Goal: Communication & Community: Answer question/provide support

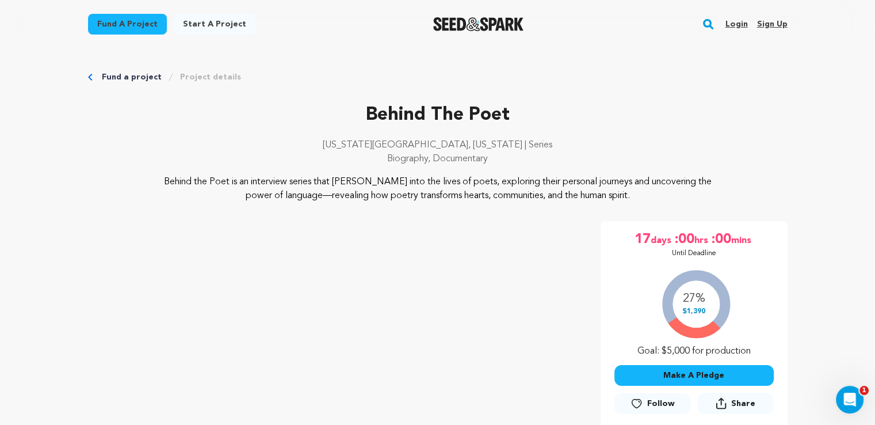
click at [743, 21] on link "Login" at bounding box center [736, 24] width 22 height 18
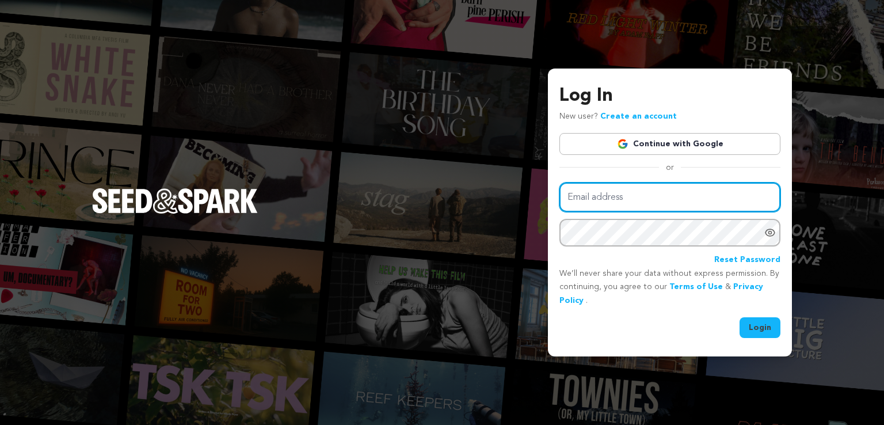
click at [657, 192] on input "Email address" at bounding box center [669, 196] width 221 height 29
type input "ajbbogle@gmail.com"
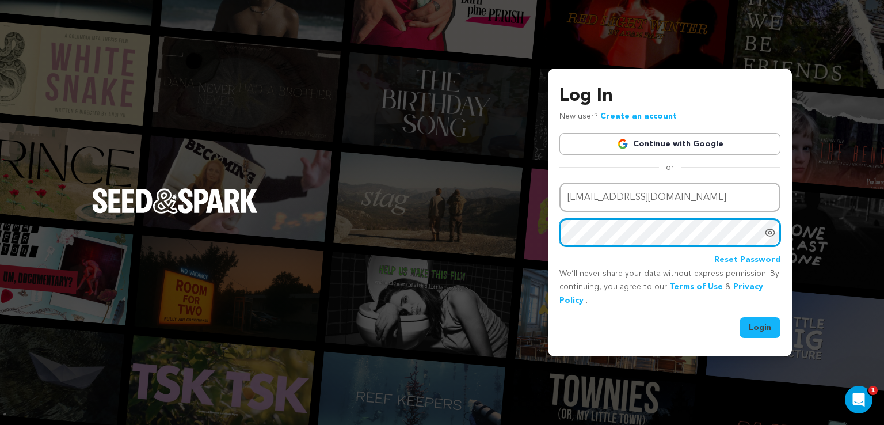
click at [739, 317] on button "Login" at bounding box center [759, 327] width 41 height 21
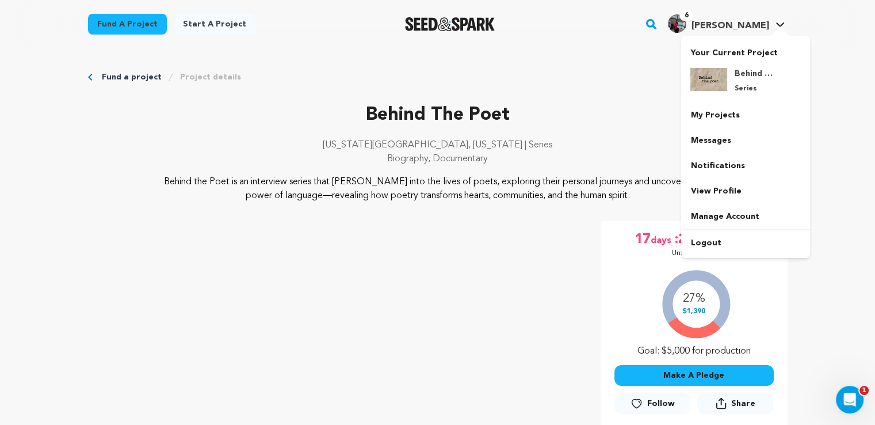
click at [717, 132] on link "Messages" at bounding box center [745, 140] width 129 height 25
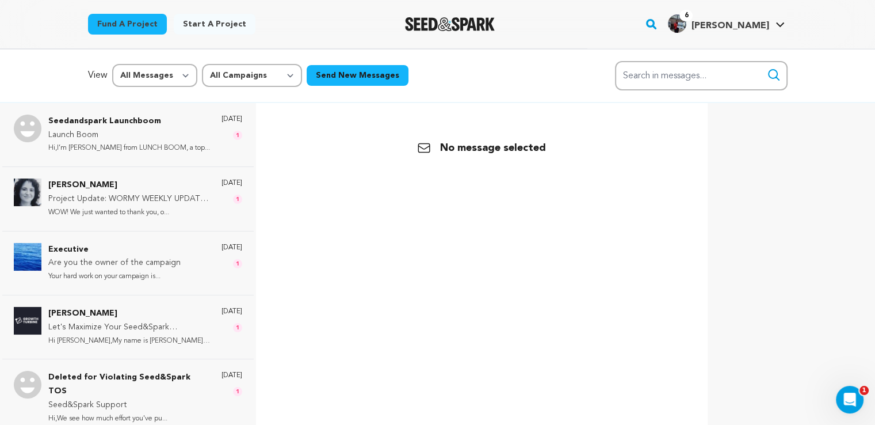
click at [221, 267] on div "4 days ago 1" at bounding box center [231, 263] width 21 height 40
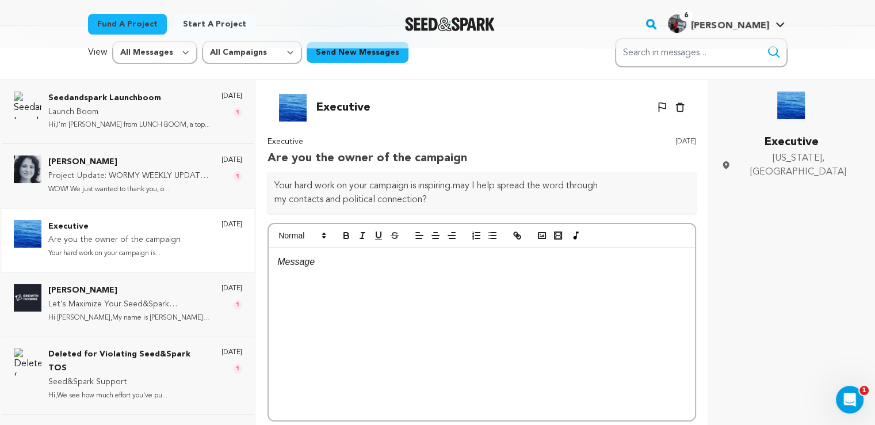
scroll to position [18, 0]
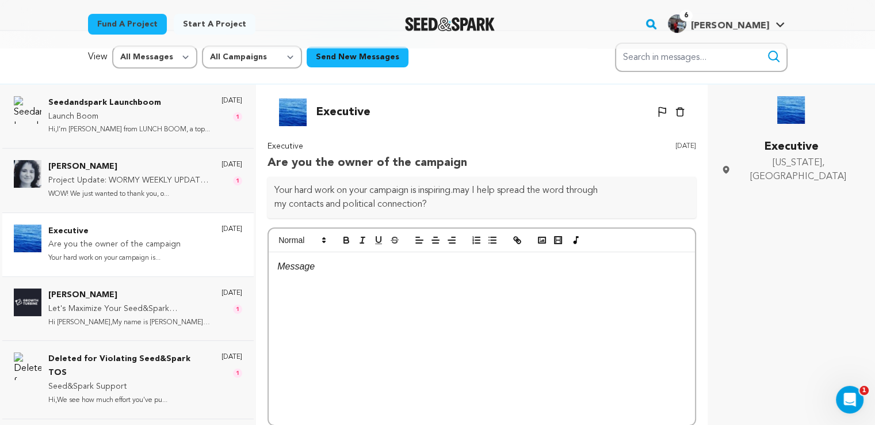
click at [681, 111] on icon "button" at bounding box center [679, 112] width 9 height 10
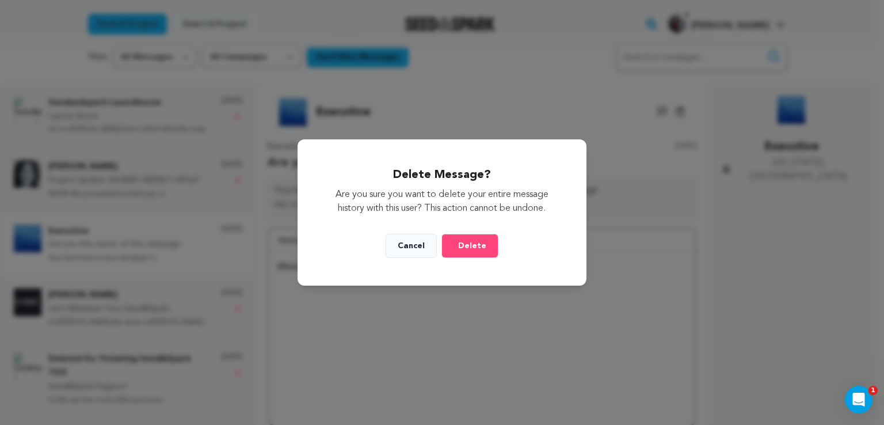
click at [457, 246] on button "Delete" at bounding box center [469, 246] width 57 height 24
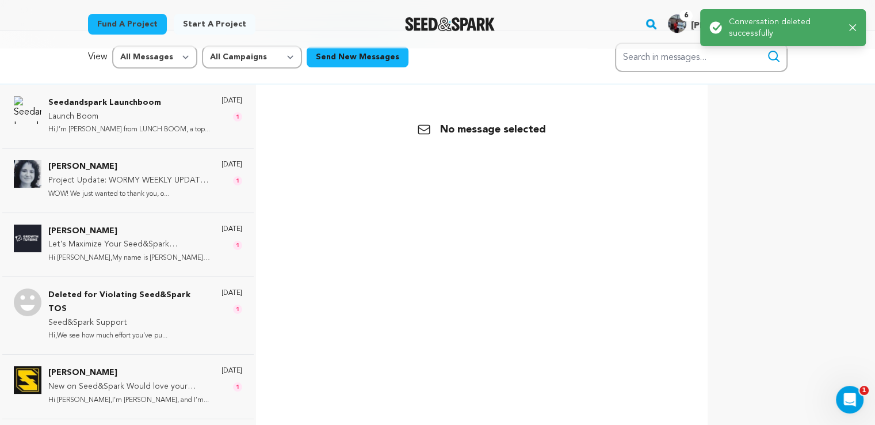
click at [175, 312] on p "Deleted for Violating Seed&Spark TOS" at bounding box center [129, 302] width 162 height 28
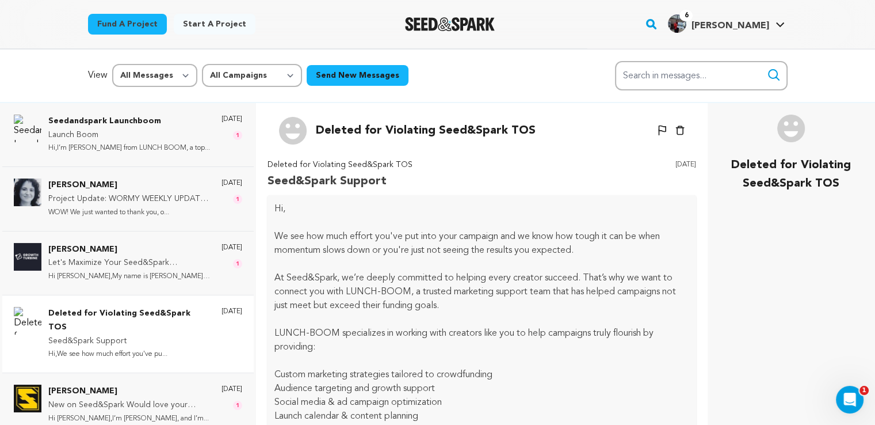
scroll to position [0, 0]
click at [676, 127] on div "Deleted for Violating Seed&Spark TOS Un-block Block user Delete conversation" at bounding box center [482, 131] width 429 height 28
click at [675, 128] on icon "button" at bounding box center [679, 130] width 9 height 10
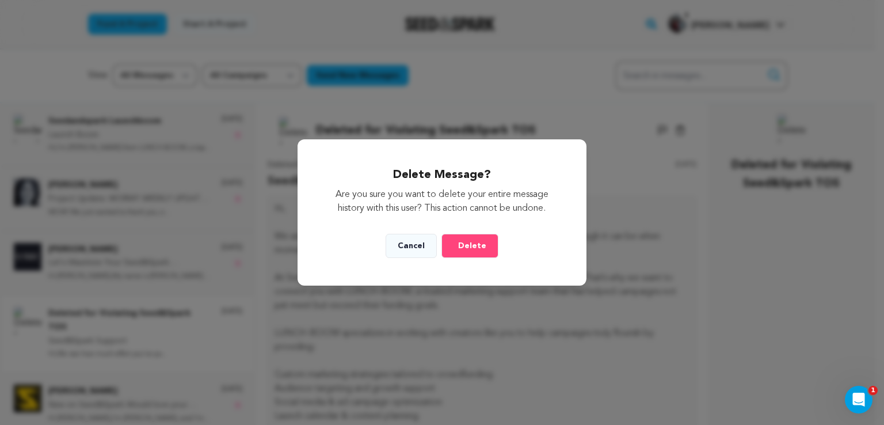
click at [482, 257] on button "Delete" at bounding box center [469, 246] width 57 height 24
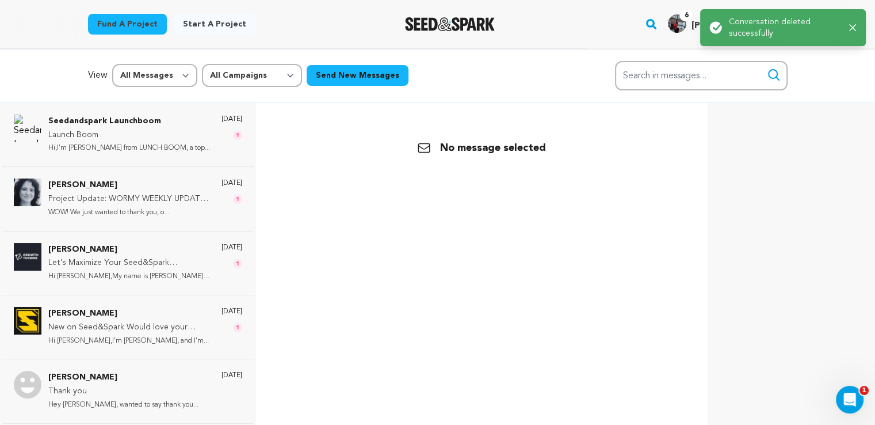
click at [154, 283] on div "Kaleb Jones Let's Maximize Your Seed&Spark Campaign’s Reach with the Latest Upd…" at bounding box center [129, 263] width 162 height 40
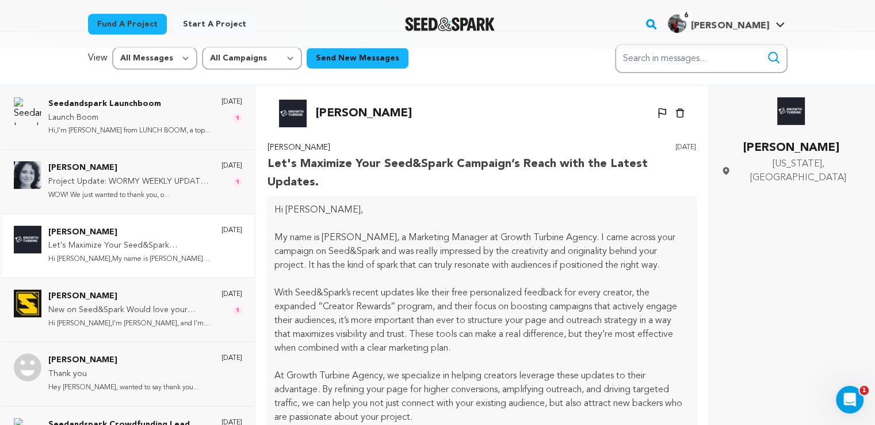
scroll to position [15, 0]
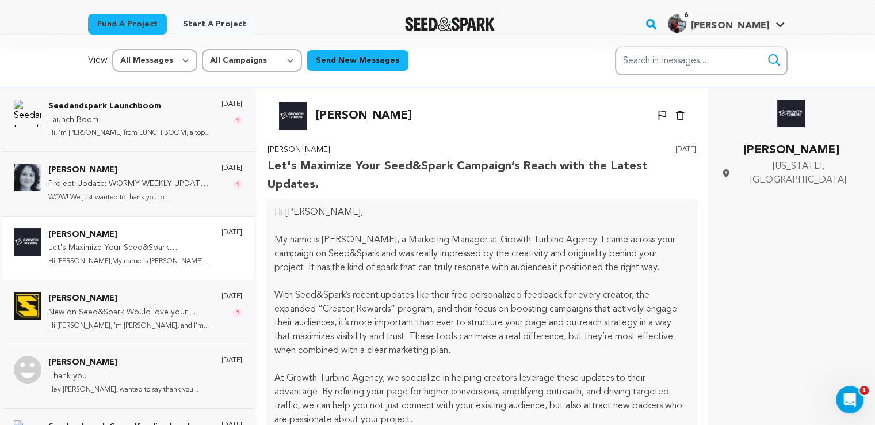
click at [673, 121] on div "Un-block Block user Delete conversation" at bounding box center [667, 116] width 36 height 28
click at [675, 116] on icon "button" at bounding box center [679, 115] width 9 height 10
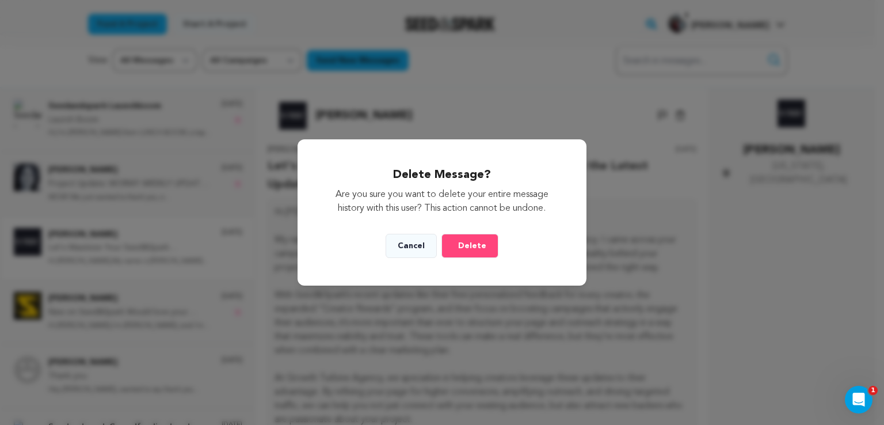
click at [464, 253] on button "Delete" at bounding box center [469, 246] width 57 height 24
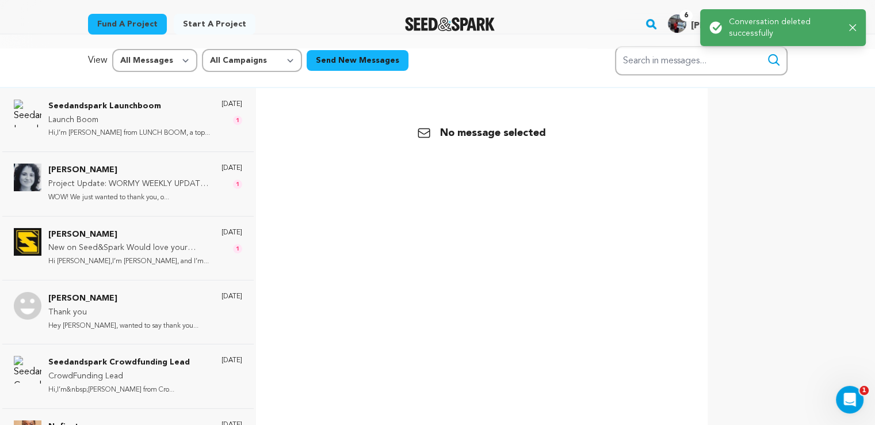
click at [166, 193] on p "WOW! We just wanted to thank you, o..." at bounding box center [129, 197] width 162 height 13
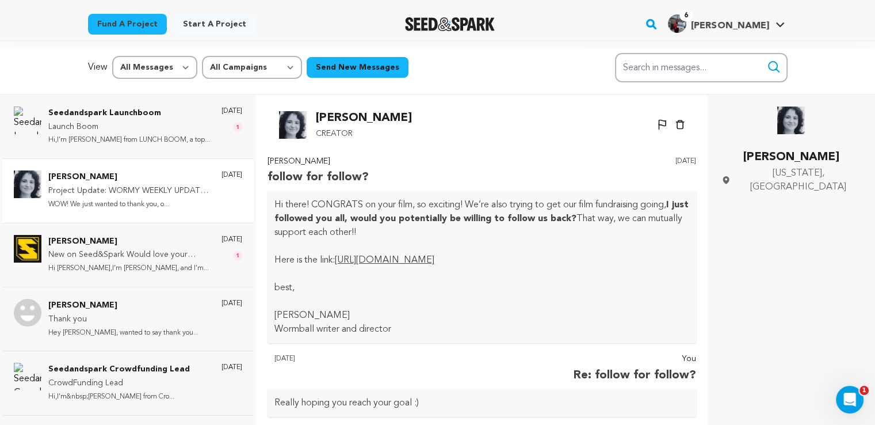
scroll to position [0, 0]
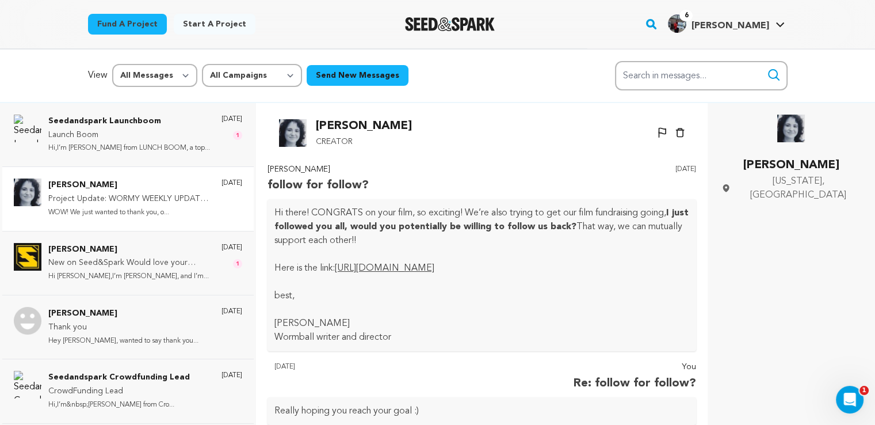
click at [434, 270] on u "https://seedandspark.com/fund/wormball?token=1246b40cb48d70bd1f7ba83be528535611…" at bounding box center [385, 267] width 100 height 9
click at [166, 259] on p "New on Seed&Spark Would love your guidance" at bounding box center [129, 263] width 162 height 14
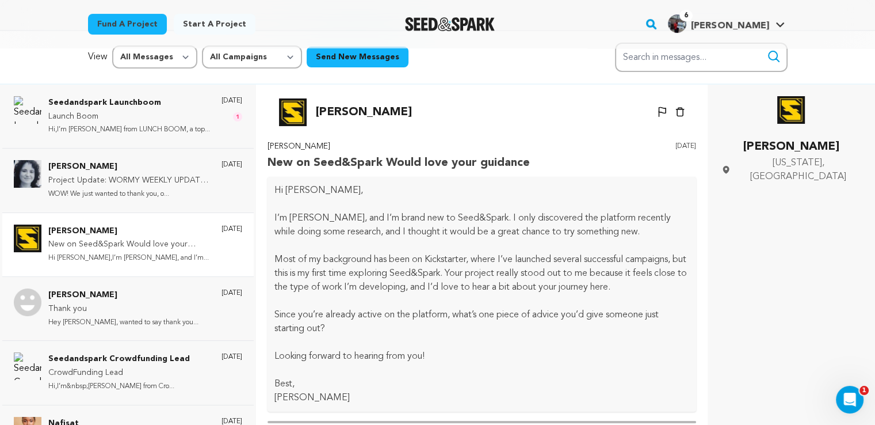
scroll to position [111, 0]
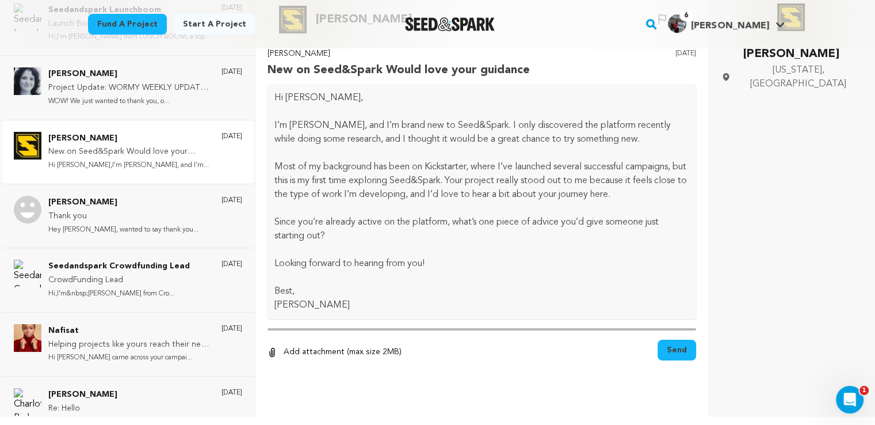
click at [368, 380] on div at bounding box center [482, 385] width 429 height 23
click at [486, 357] on div "0 % 0 % Add attachment (max size 2MB) Remove" at bounding box center [482, 351] width 429 height 25
click at [663, 351] on button "Send" at bounding box center [677, 349] width 39 height 21
click at [475, 371] on div "Scott Jones New on Seed&Spark Would love your guidance 4 days ago Hi Abigail, I…" at bounding box center [482, 222] width 429 height 350
click at [354, 387] on div at bounding box center [482, 385] width 429 height 23
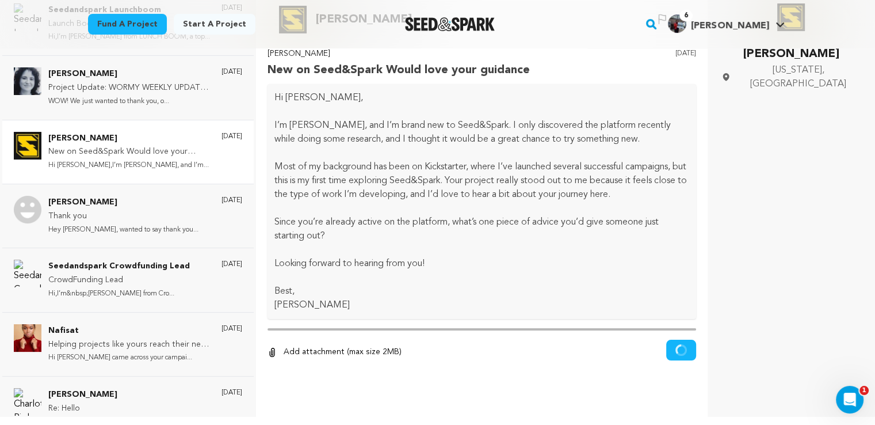
scroll to position [0, 0]
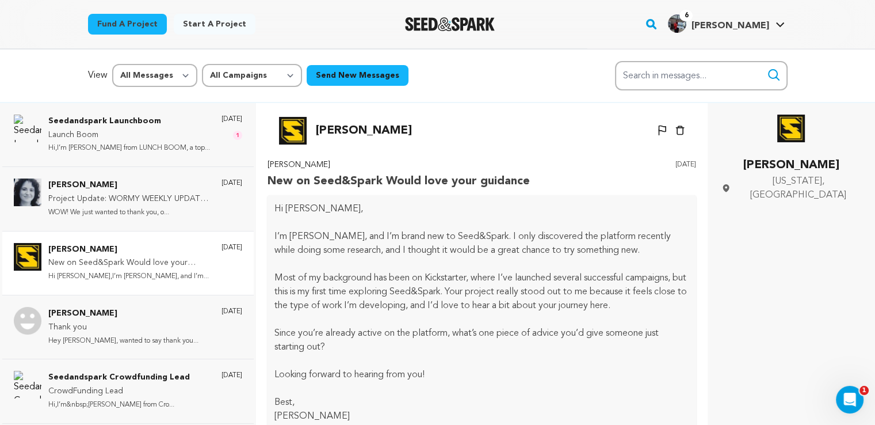
click at [142, 142] on p "Hi,I’m Chris from LUNCH BOOM, a top..." at bounding box center [129, 148] width 162 height 13
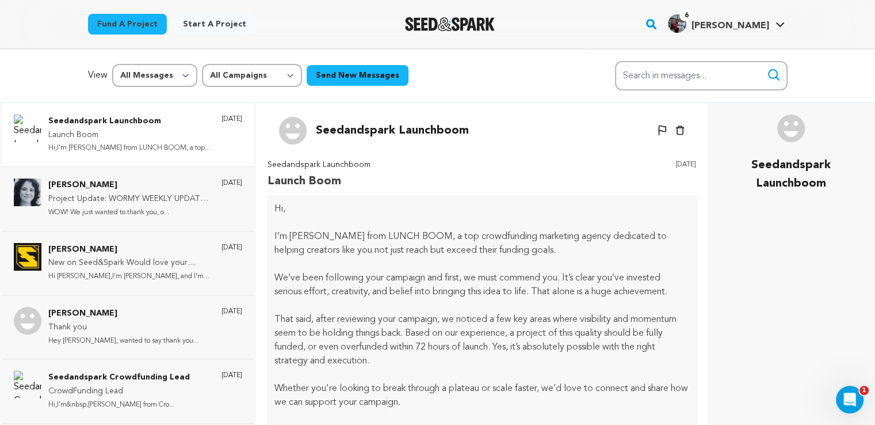
click at [675, 133] on icon "button" at bounding box center [679, 130] width 9 height 10
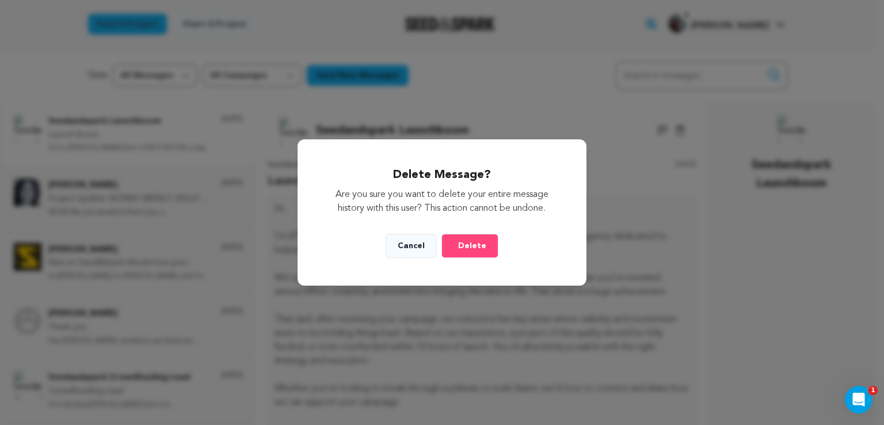
click at [451, 250] on button "Delete" at bounding box center [469, 246] width 57 height 24
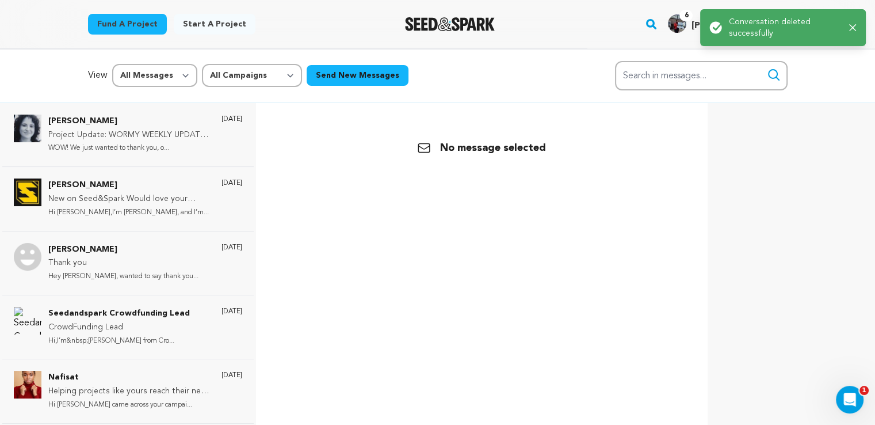
click at [140, 186] on p "Scott Jones" at bounding box center [129, 185] width 162 height 14
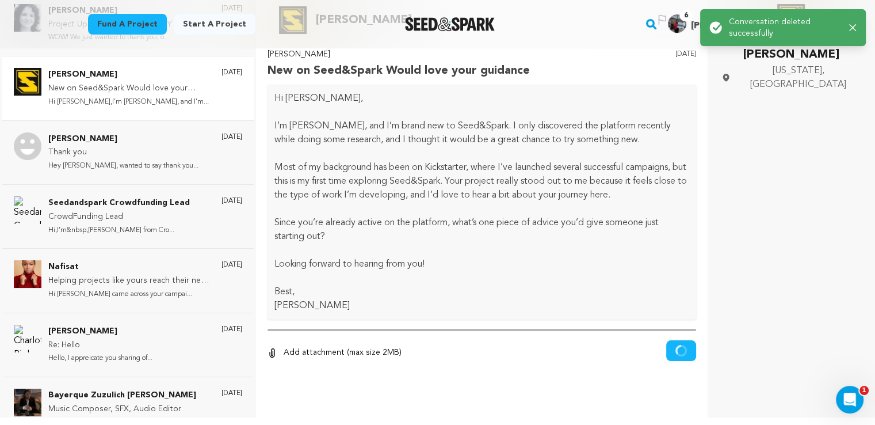
scroll to position [111, 0]
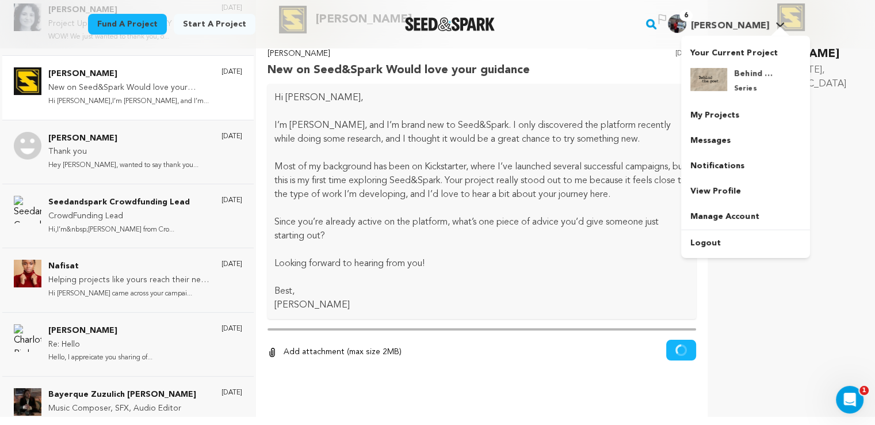
click at [732, 138] on link "Messages" at bounding box center [745, 140] width 129 height 25
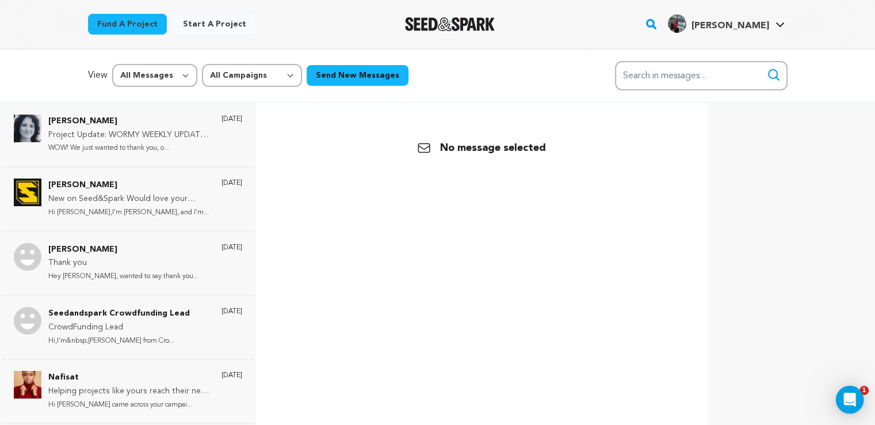
click at [137, 213] on p "Hi [PERSON_NAME],I’m [PERSON_NAME], and I’m..." at bounding box center [129, 212] width 162 height 13
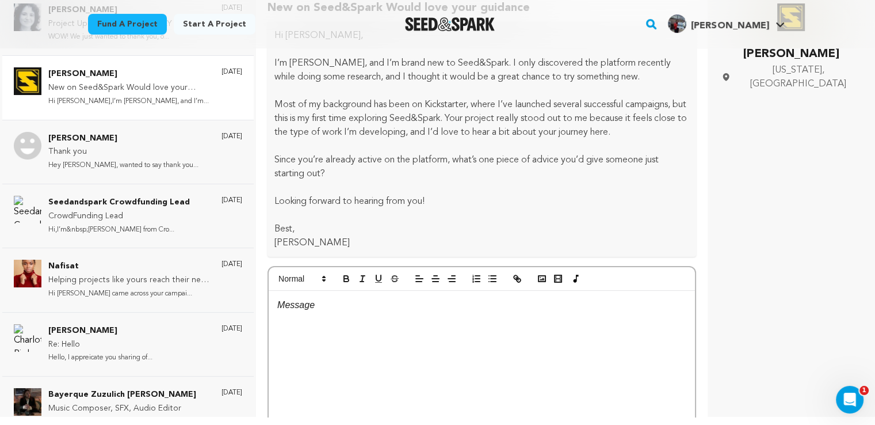
scroll to position [62, 0]
click at [401, 340] on div at bounding box center [482, 377] width 426 height 173
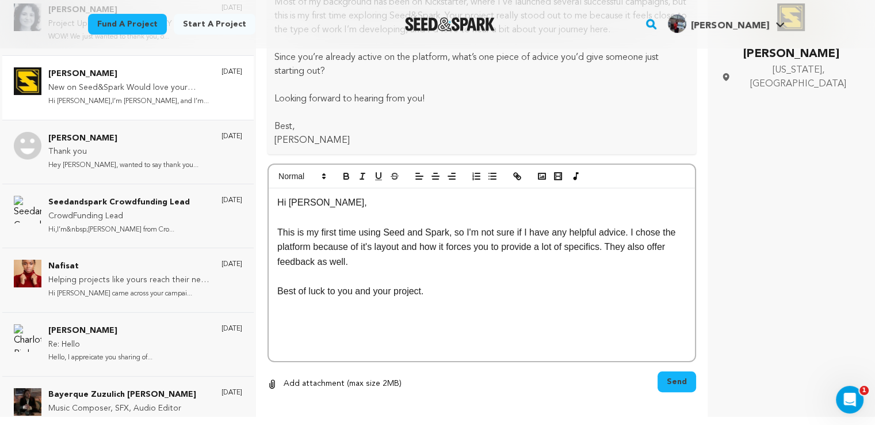
scroll to position [163, 0]
drag, startPoint x: 355, startPoint y: 305, endPoint x: 518, endPoint y: 308, distance: 162.8
click at [518, 300] on p "Best of luck to you and your project." at bounding box center [481, 292] width 409 height 15
click at [667, 388] on span "Send" at bounding box center [677, 383] width 20 height 12
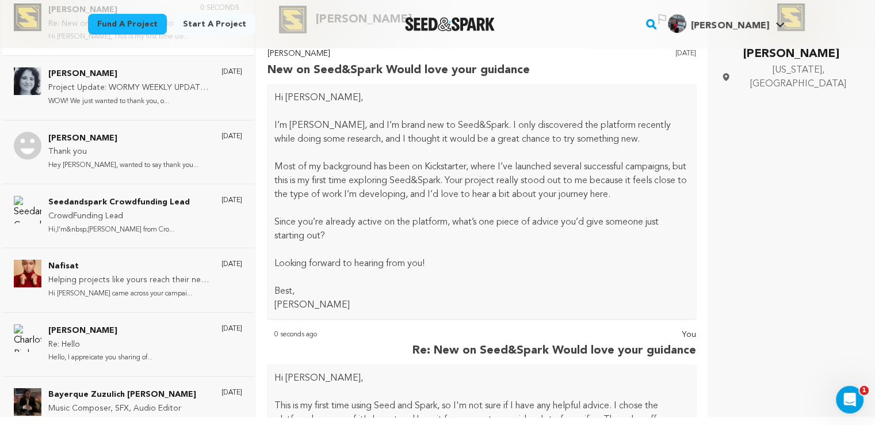
scroll to position [0, 0]
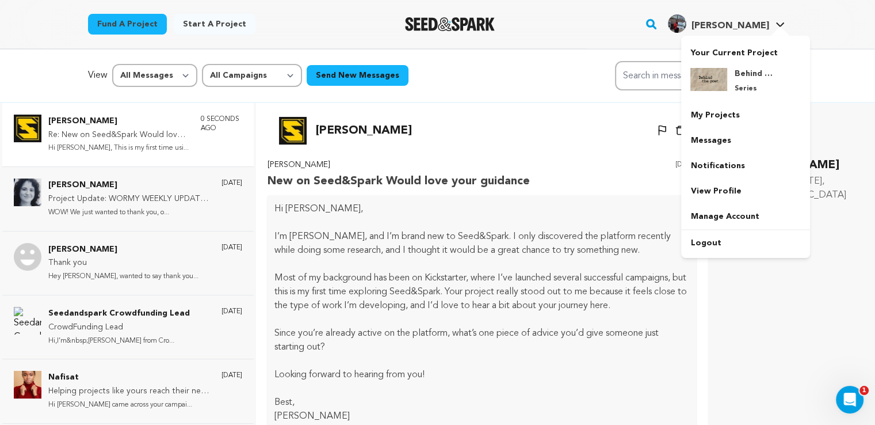
click at [761, 77] on h4 "Behind The Poet" at bounding box center [754, 74] width 41 height 12
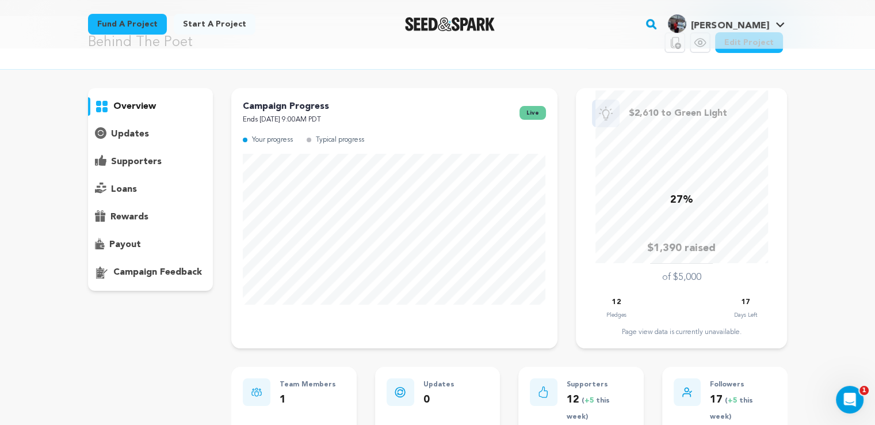
scroll to position [32, 0]
click at [148, 167] on p "supporters" at bounding box center [136, 162] width 51 height 14
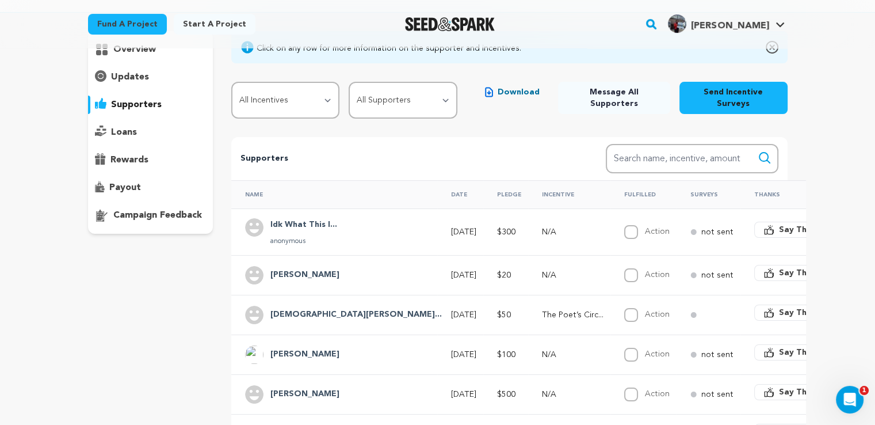
scroll to position [96, 0]
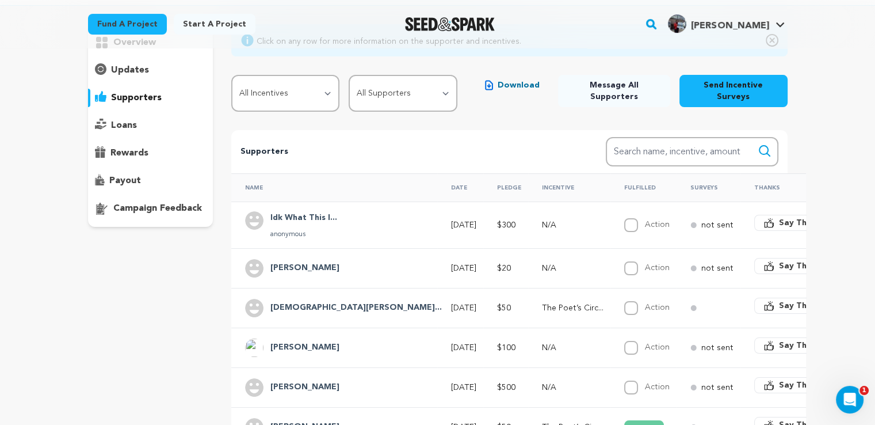
click at [528, 222] on td "N/A" at bounding box center [569, 224] width 82 height 47
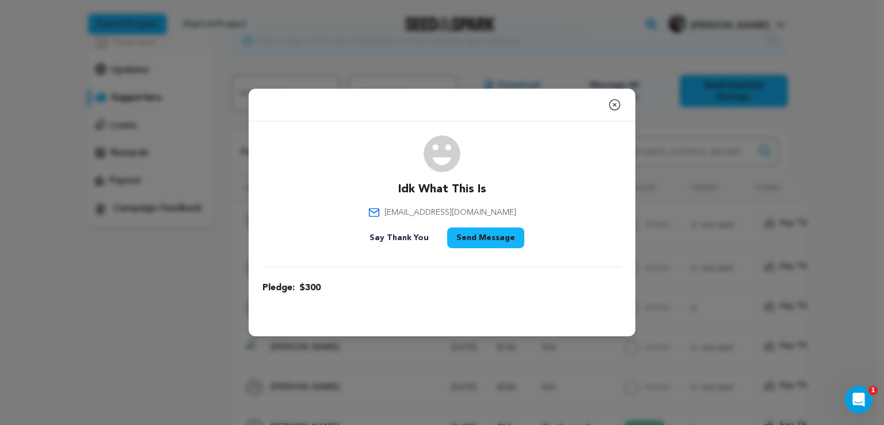
click at [375, 60] on div "Close modal Idk What This Is [EMAIL_ADDRESS][DOMAIN_NAME]" at bounding box center [442, 212] width 884 height 425
click at [616, 107] on icon "button" at bounding box center [615, 105] width 14 height 14
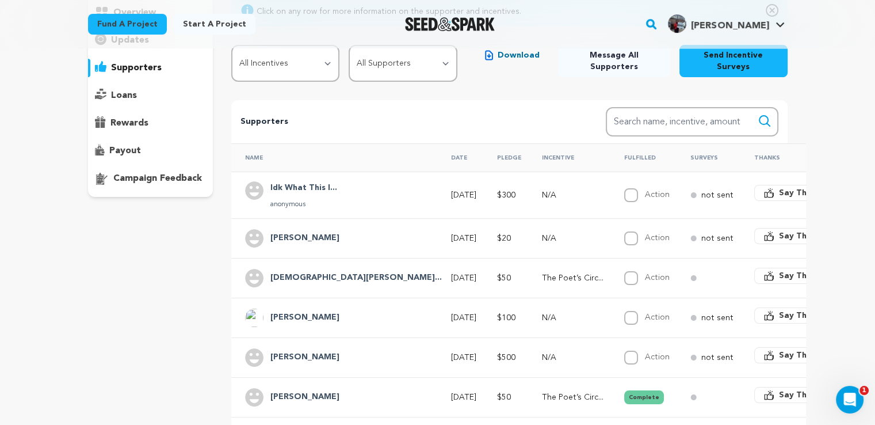
scroll to position [142, 0]
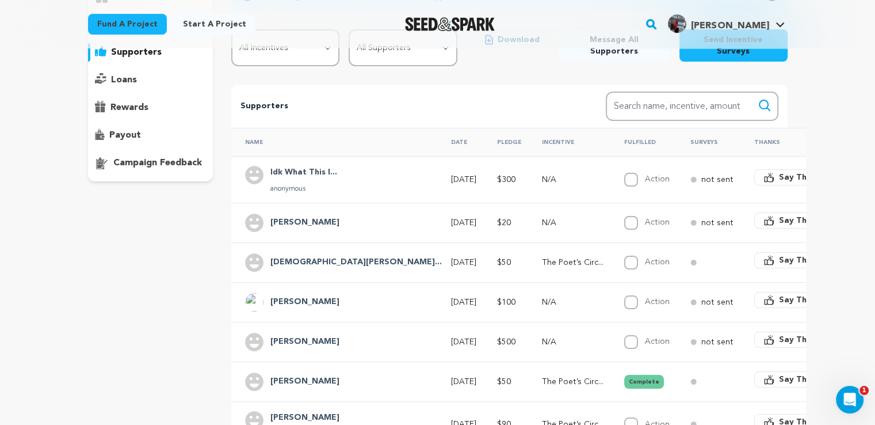
click at [542, 257] on p "The Poet’s Circ..." at bounding box center [573, 263] width 62 height 12
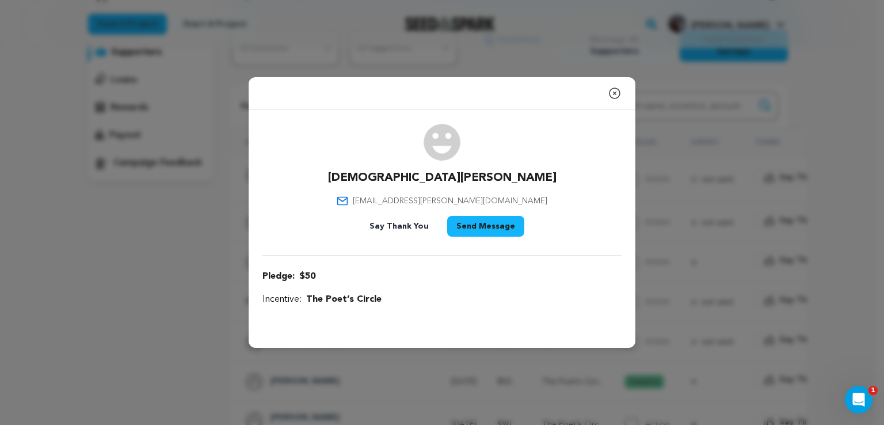
click at [610, 93] on icon "button" at bounding box center [615, 93] width 14 height 14
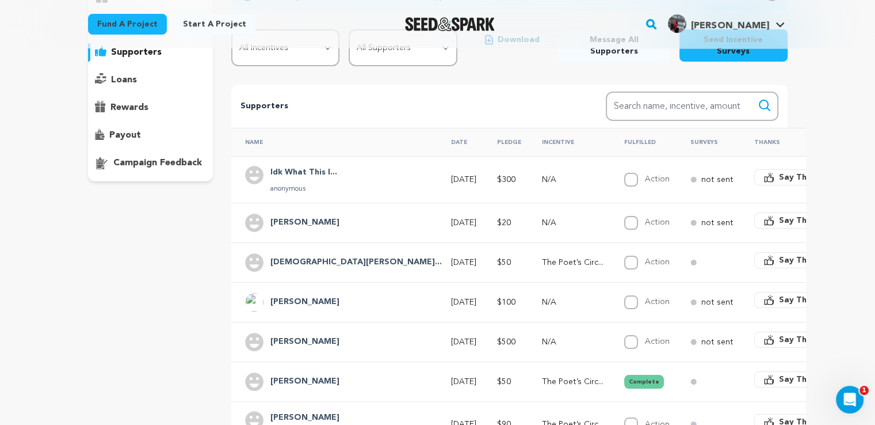
click at [528, 222] on td "N/A" at bounding box center [569, 223] width 82 height 40
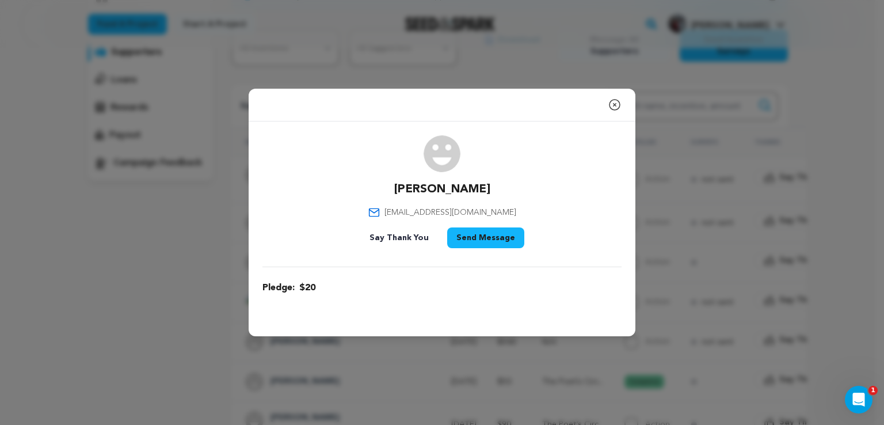
click at [617, 106] on icon "button" at bounding box center [615, 105] width 14 height 14
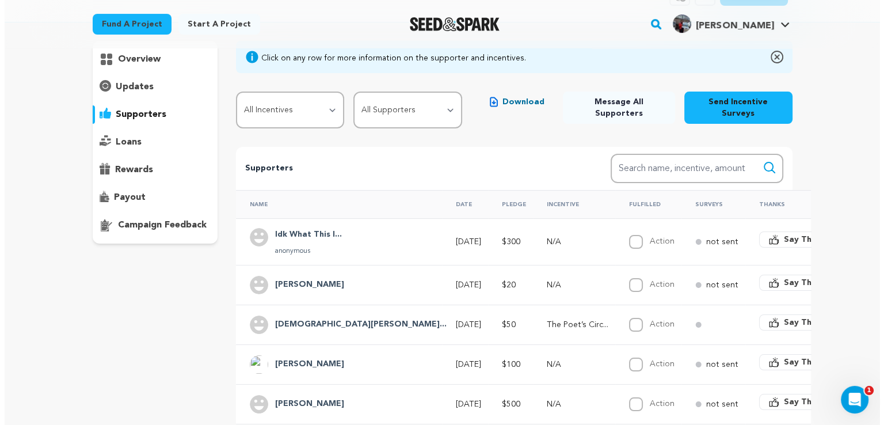
scroll to position [81, 0]
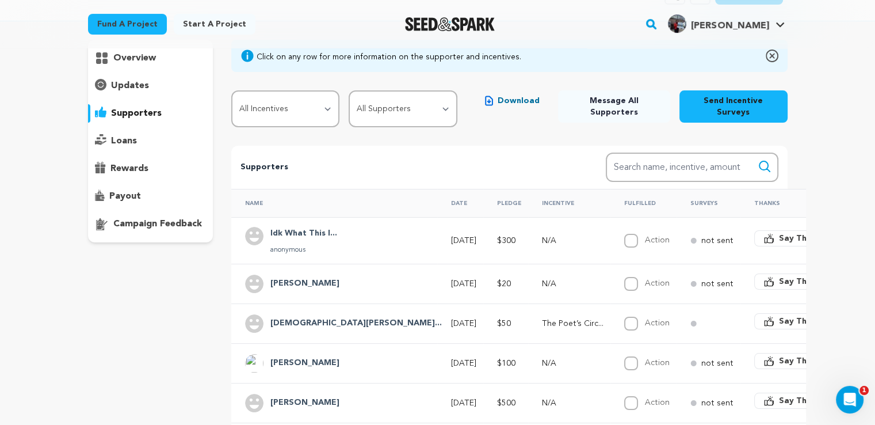
click at [528, 278] on td "N/A" at bounding box center [569, 283] width 82 height 40
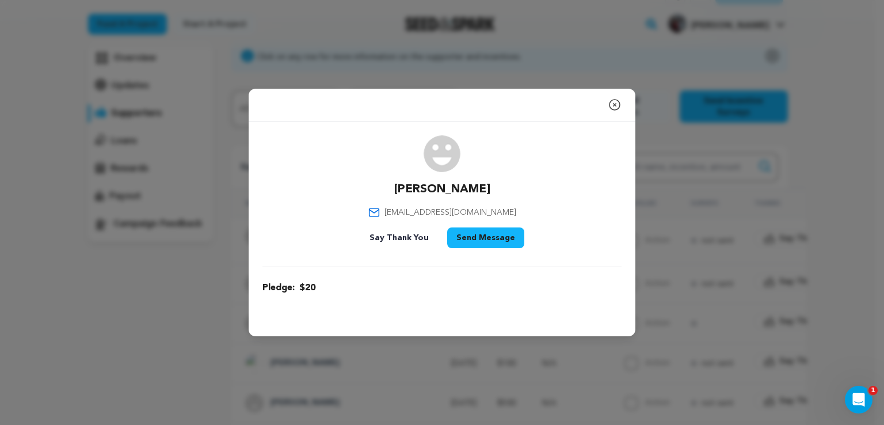
click at [460, 234] on button "Send Message" at bounding box center [485, 237] width 77 height 21
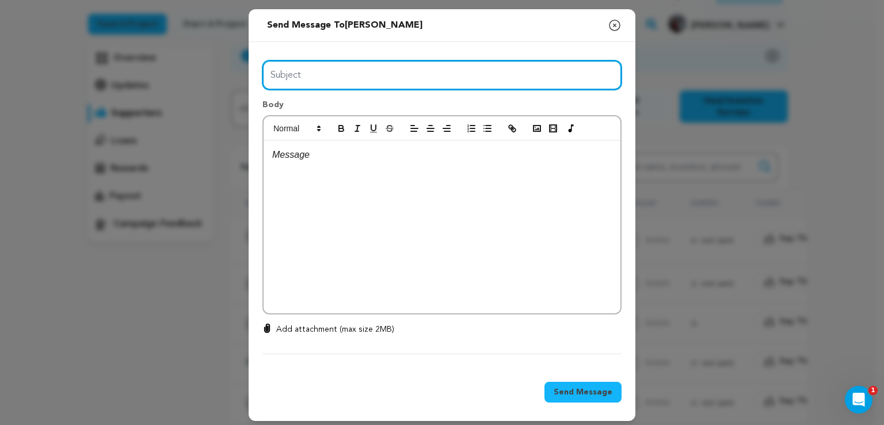
click at [322, 81] on input "Subject" at bounding box center [441, 74] width 359 height 29
type input "Thanks for your support!"
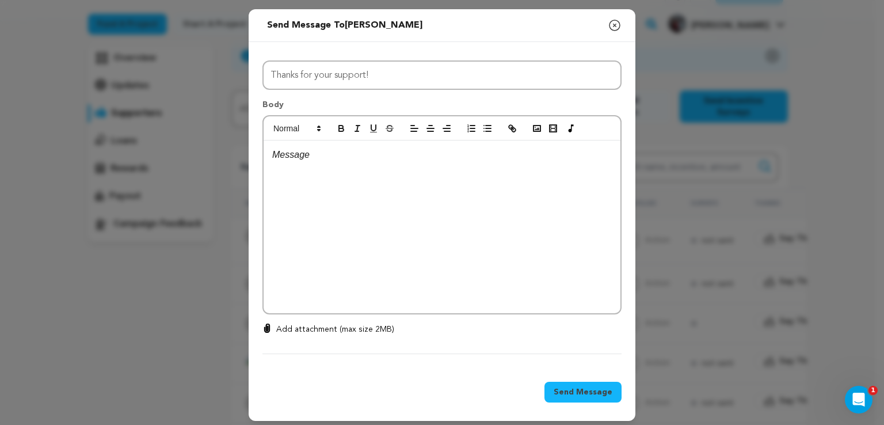
click at [322, 183] on div at bounding box center [441, 226] width 357 height 173
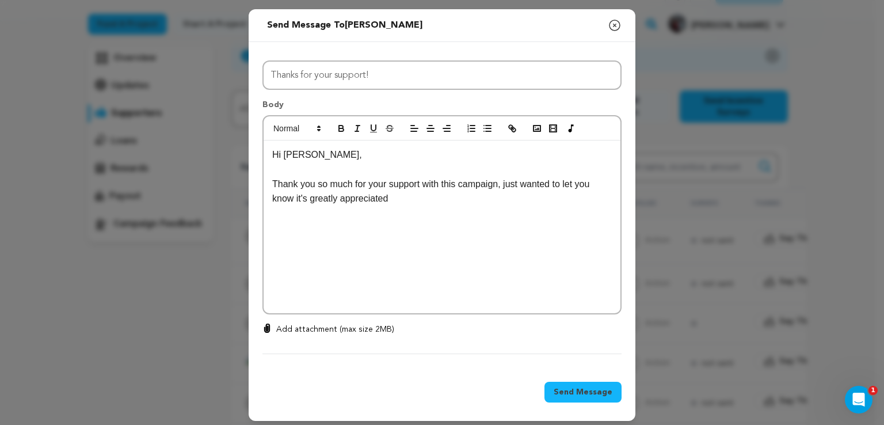
drag, startPoint x: 399, startPoint y: 197, endPoint x: 260, endPoint y: 187, distance: 139.0
click at [263, 187] on div "Hi [PERSON_NAME], Thank you so much for your support with this campaign, just w…" at bounding box center [441, 226] width 357 height 173
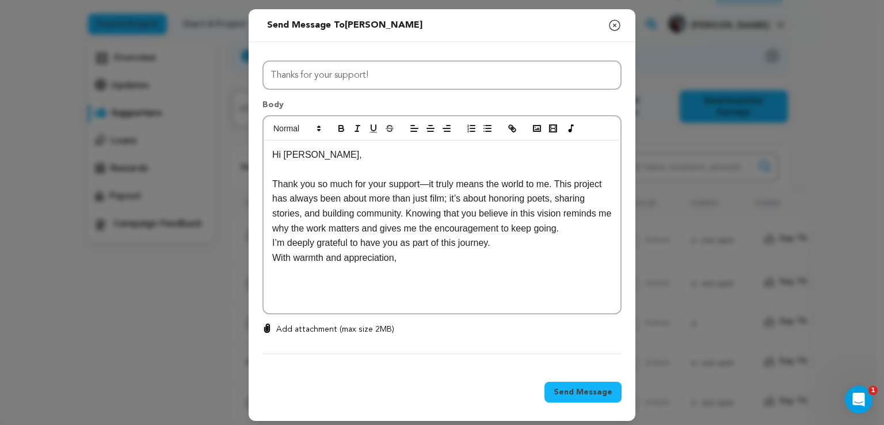
scroll to position [0, 0]
click at [272, 184] on p "Thank you so much for your support—it truly means the world to me. This project…" at bounding box center [441, 206] width 339 height 59
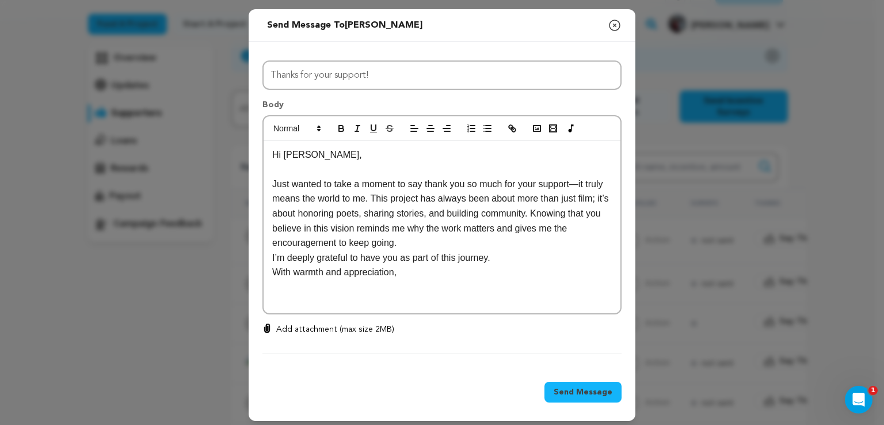
scroll to position [5, 0]
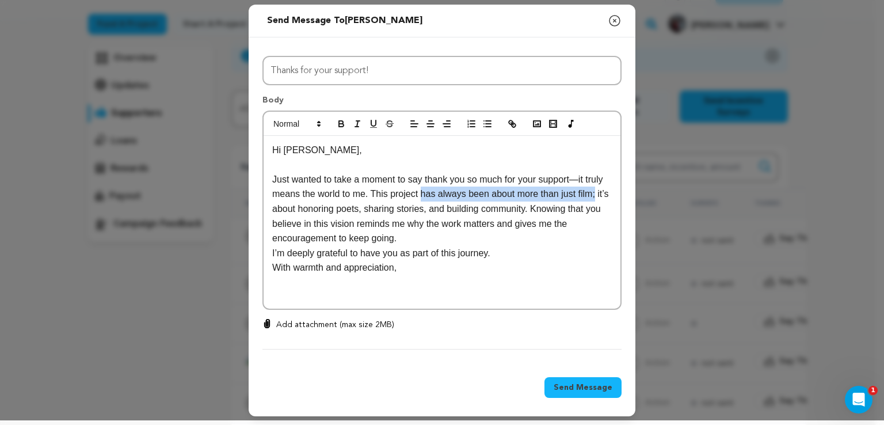
drag, startPoint x: 589, startPoint y: 196, endPoint x: 417, endPoint y: 193, distance: 172.0
click at [417, 193] on p "Just wanted to take a moment to say thank you so much for your support—it truly…" at bounding box center [441, 209] width 339 height 74
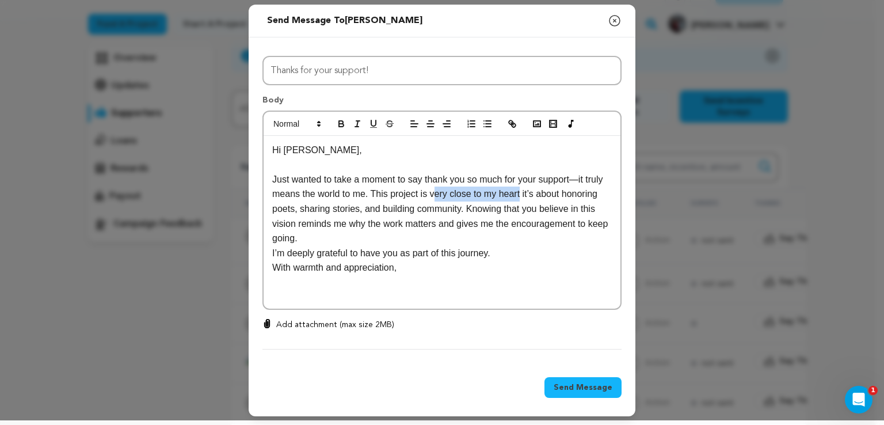
drag, startPoint x: 514, startPoint y: 193, endPoint x: 426, endPoint y: 189, distance: 88.1
click at [426, 189] on p "Just wanted to take a moment to say thank you so much for your support—it truly…" at bounding box center [441, 209] width 339 height 74
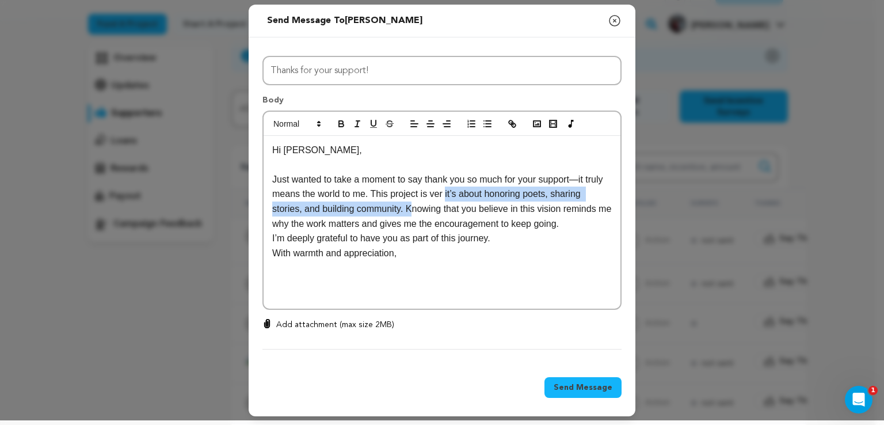
drag, startPoint x: 439, startPoint y: 194, endPoint x: 377, endPoint y: 212, distance: 64.1
click at [377, 212] on p "Just wanted to take a moment to say thank you so much for your support—it truly…" at bounding box center [441, 201] width 339 height 59
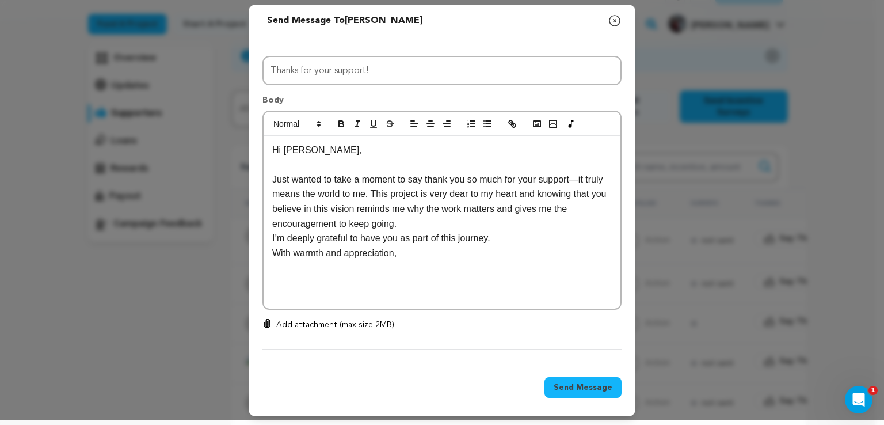
click at [426, 221] on p "Just wanted to take a moment to say thank you so much for your support—it truly…" at bounding box center [441, 201] width 339 height 59
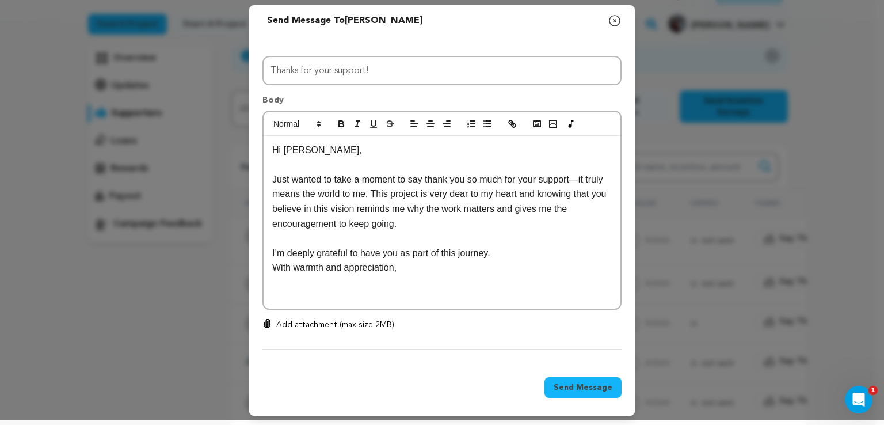
click at [492, 249] on p "I’m deeply grateful to have you as part of this journey." at bounding box center [441, 253] width 339 height 15
click at [349, 319] on p "Add attachment (max size 2MB)" at bounding box center [335, 325] width 118 height 12
click at [268, 318] on input "Add attachment (max size 2MB)" at bounding box center [267, 318] width 1 height 1
type input "C:\fakepath\thanku.jpg"
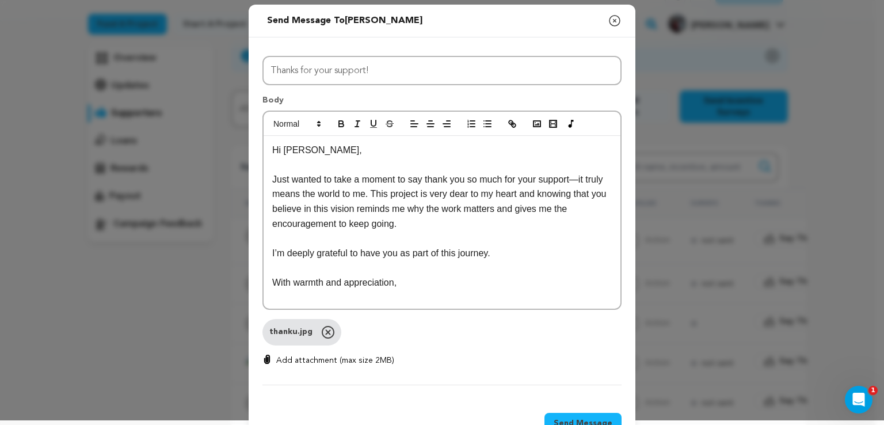
scroll to position [40, 0]
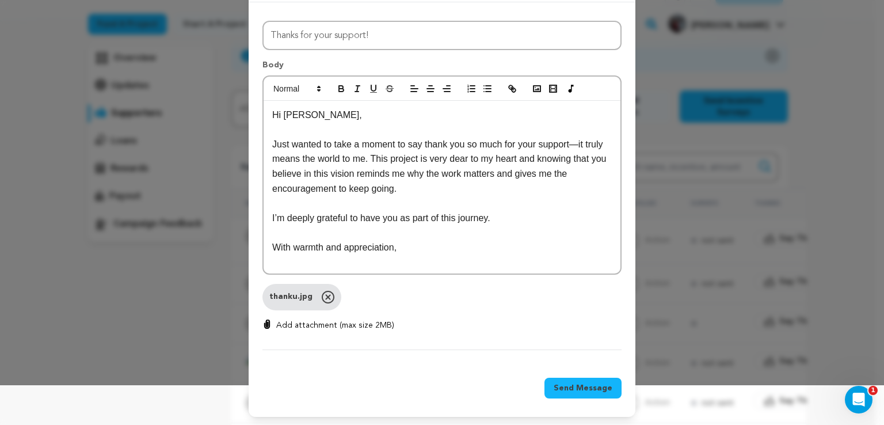
click at [390, 255] on div "Hi [PERSON_NAME], Just wanted to take a moment to say thank you so much for you…" at bounding box center [441, 187] width 357 height 173
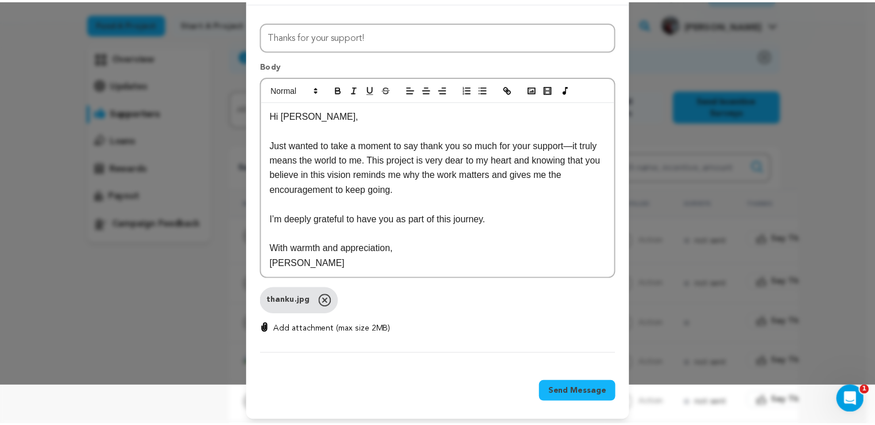
scroll to position [43, 0]
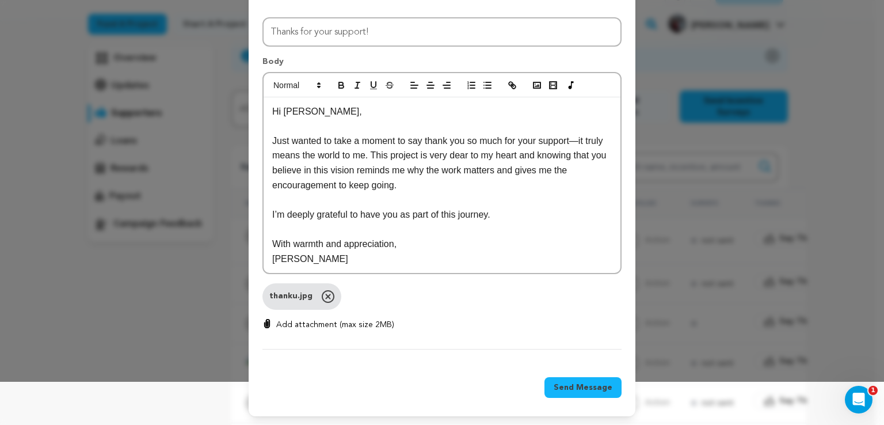
click at [571, 382] on span "Send Message" at bounding box center [582, 387] width 59 height 12
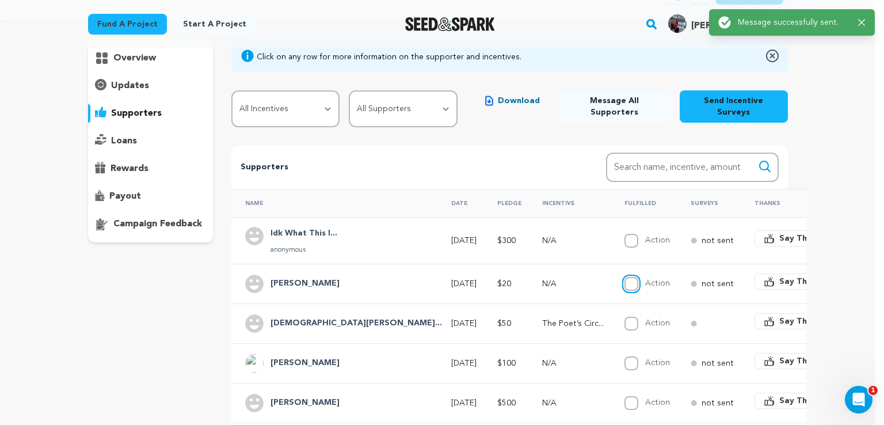
click at [624, 277] on input "Action" at bounding box center [631, 284] width 14 height 14
checkbox input "true"
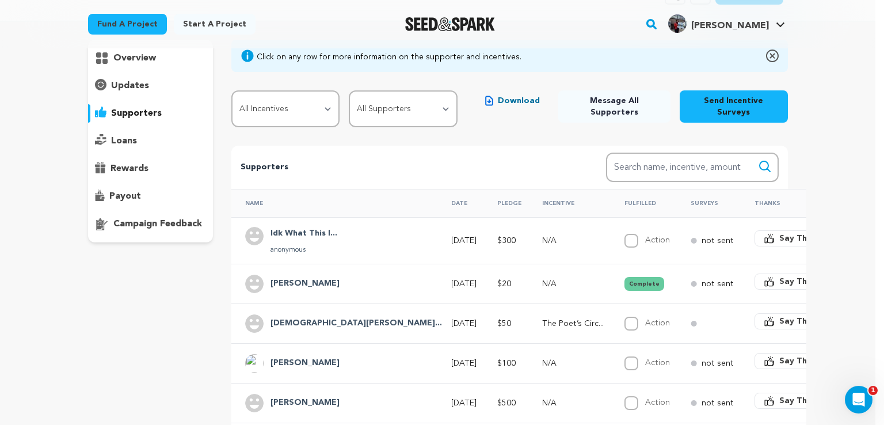
click at [701, 278] on p "not sent" at bounding box center [717, 284] width 32 height 12
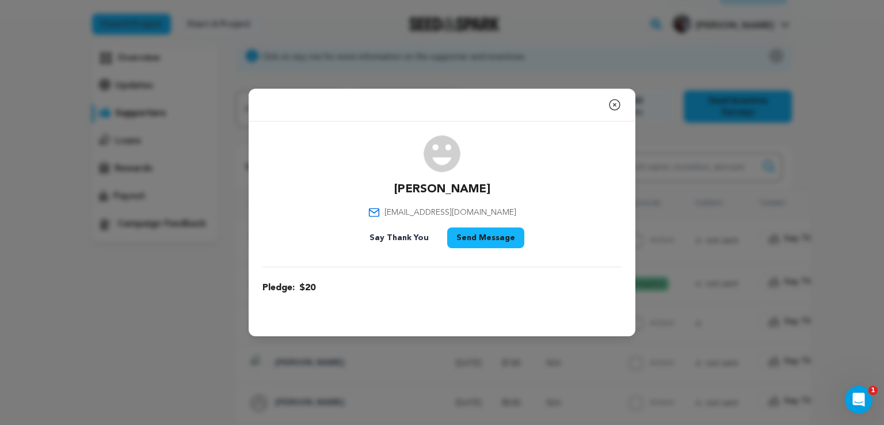
click at [612, 104] on icon "button" at bounding box center [615, 105] width 14 height 14
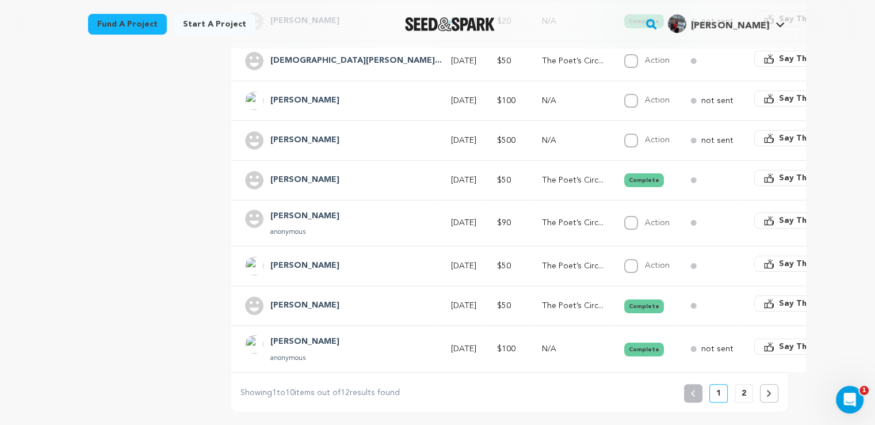
scroll to position [344, 0]
click at [624, 258] on input "Action" at bounding box center [631, 265] width 14 height 14
checkbox input "true"
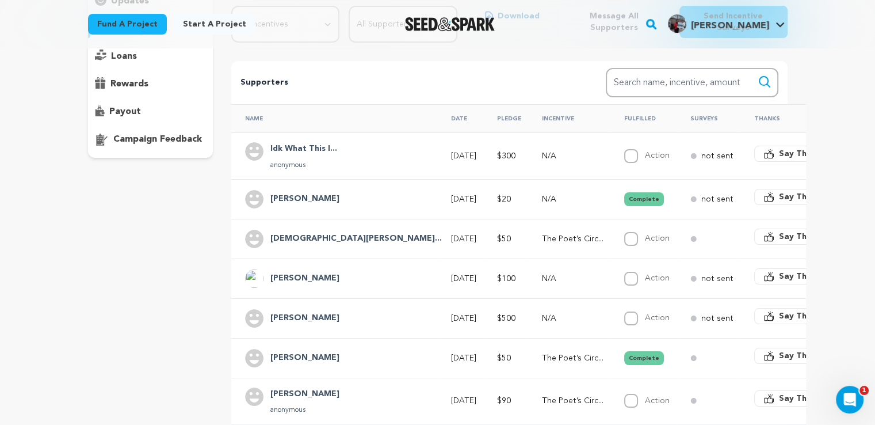
scroll to position [154, 0]
